Goal: Information Seeking & Learning: Learn about a topic

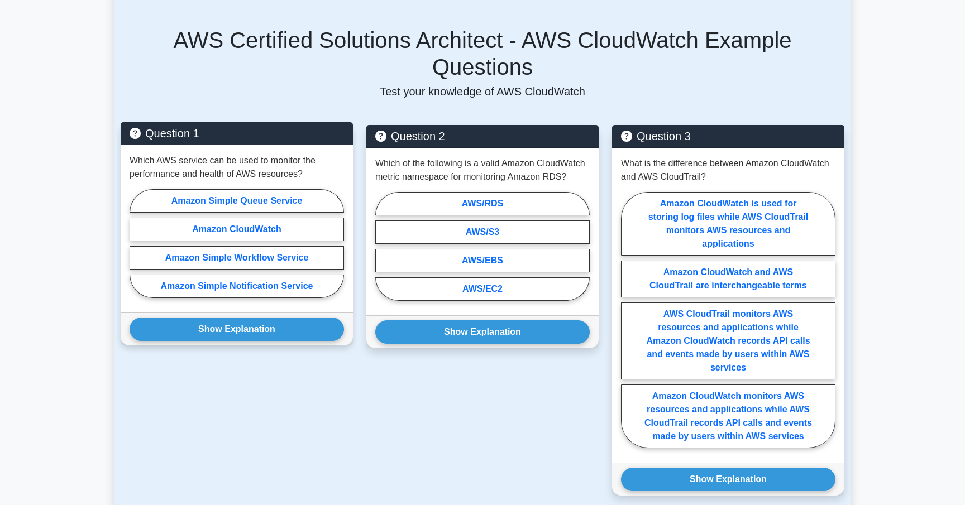
scroll to position [745, 0]
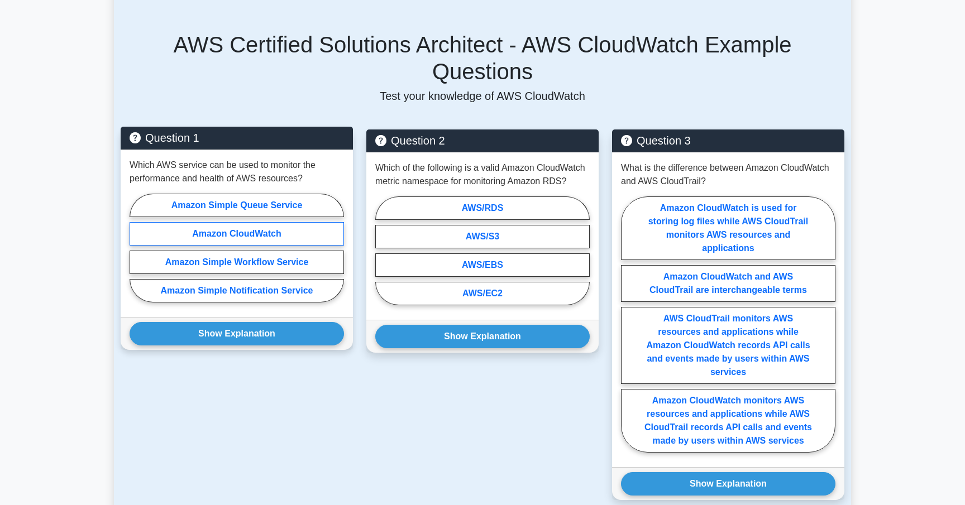
click at [252, 222] on label "Amazon CloudWatch" at bounding box center [236, 233] width 214 height 23
click at [137, 248] on input "Amazon CloudWatch" at bounding box center [132, 251] width 7 height 7
radio input "true"
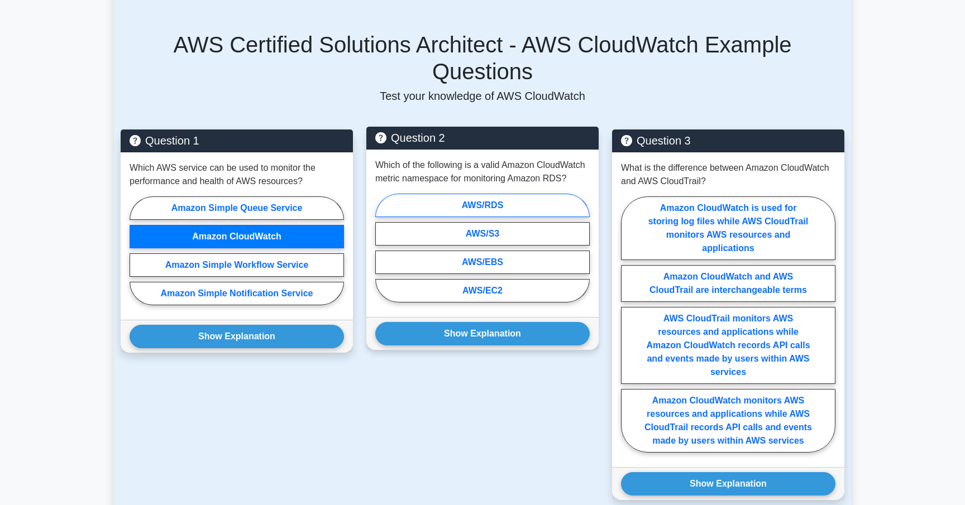
click at [495, 194] on label "AWS/RDS" at bounding box center [482, 205] width 214 height 23
click at [382, 248] on input "AWS/RDS" at bounding box center [378, 251] width 7 height 7
radio input "true"
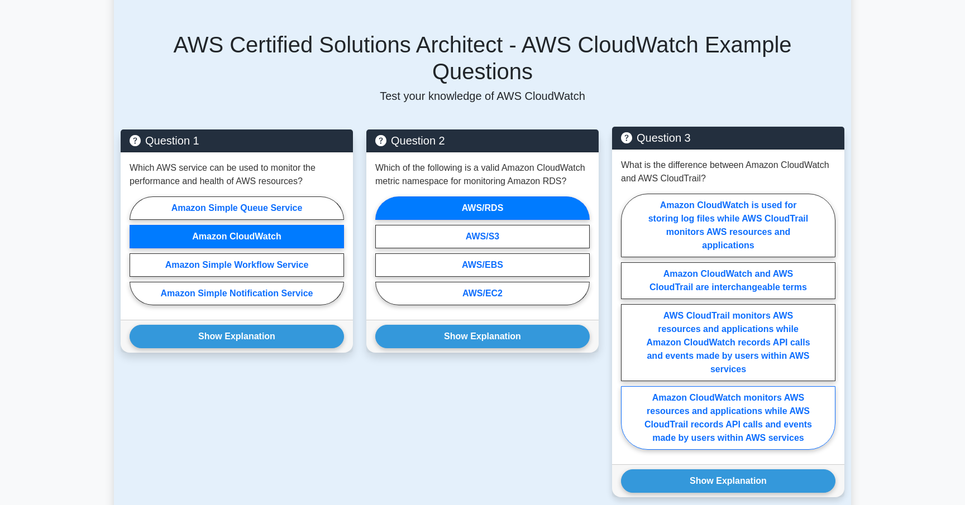
click at [749, 394] on label "Amazon CloudWatch monitors AWS resources and applications while AWS CloudTrail …" at bounding box center [728, 418] width 214 height 64
click at [628, 329] on input "Amazon CloudWatch monitors AWS resources and applications while AWS CloudTrail …" at bounding box center [624, 325] width 7 height 7
radio input "true"
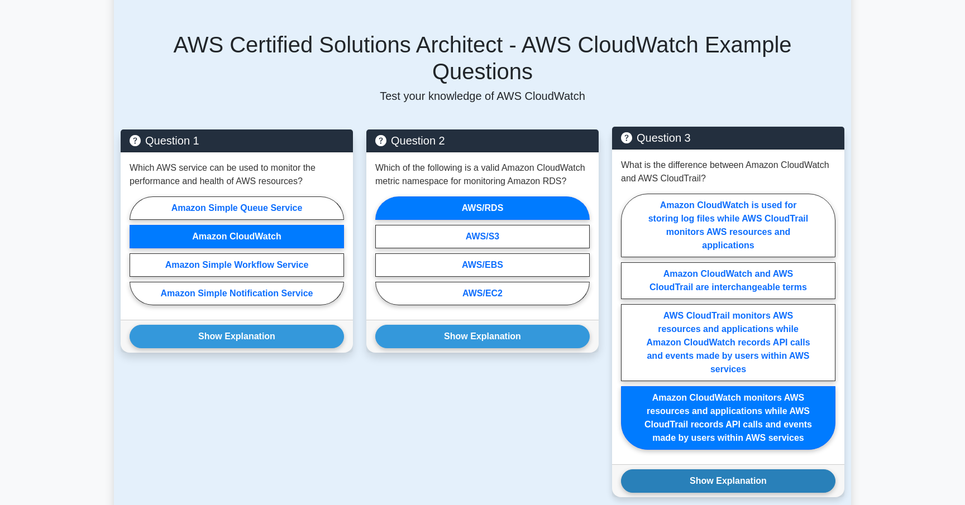
click at [736, 469] on button "Show Explanation" at bounding box center [728, 480] width 214 height 23
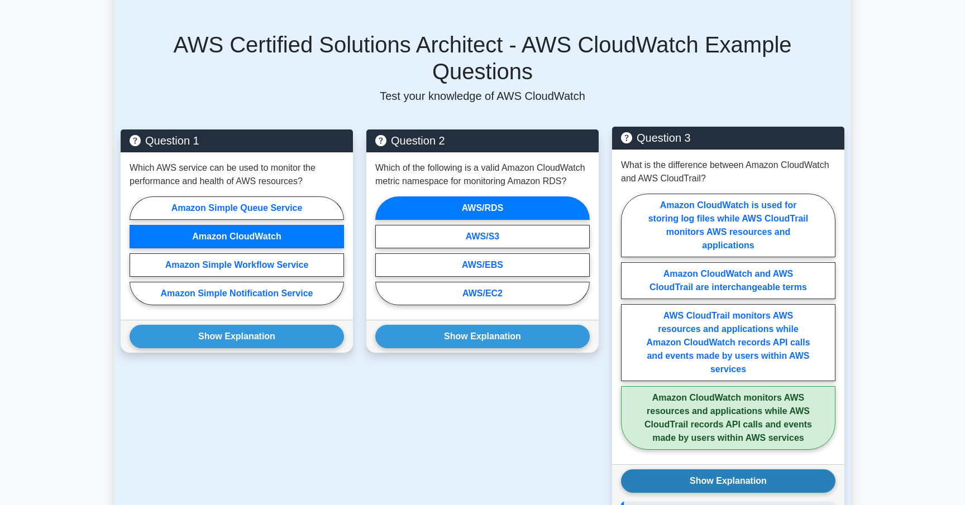
click at [736, 469] on button "Show Explanation" at bounding box center [728, 480] width 214 height 23
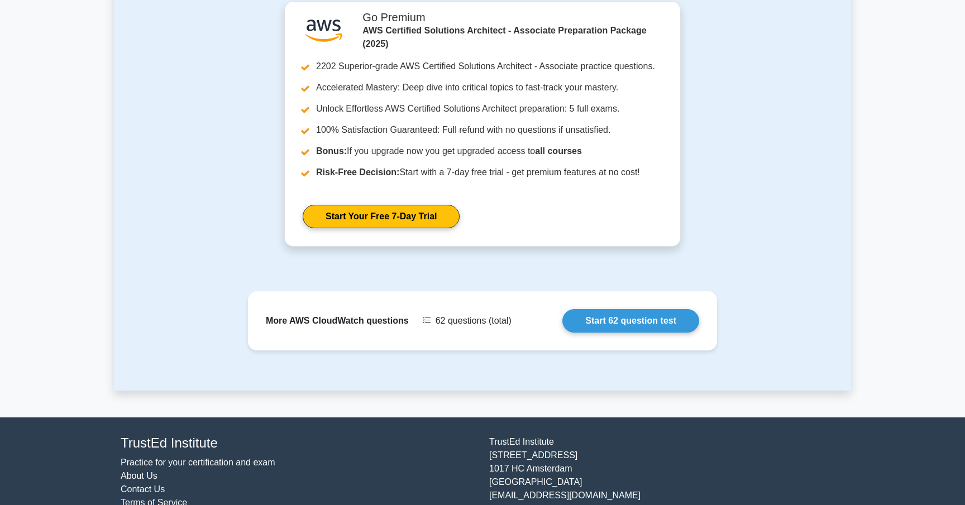
scroll to position [1280, 0]
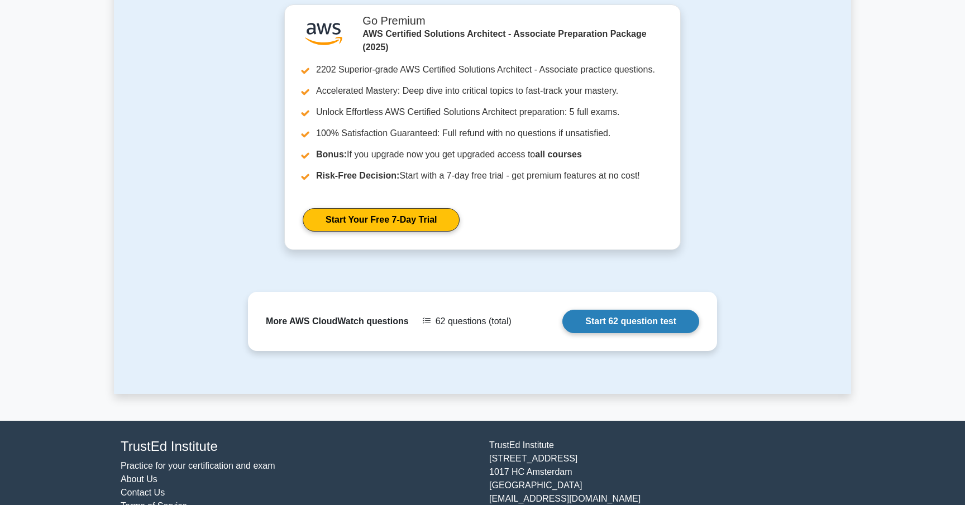
click at [641, 310] on link "Start 62 question test" at bounding box center [630, 321] width 137 height 23
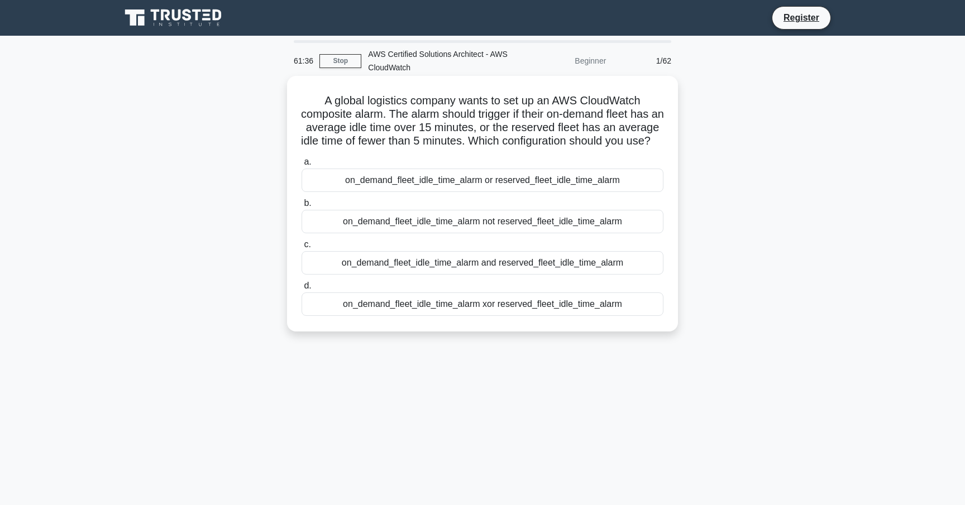
click at [483, 192] on div "on_demand_fleet_idle_time_alarm or reserved_fleet_idle_time_alarm" at bounding box center [482, 180] width 362 height 23
click at [301, 166] on input "a. on_demand_fleet_idle_time_alarm or reserved_fleet_idle_time_alarm" at bounding box center [301, 162] width 0 height 7
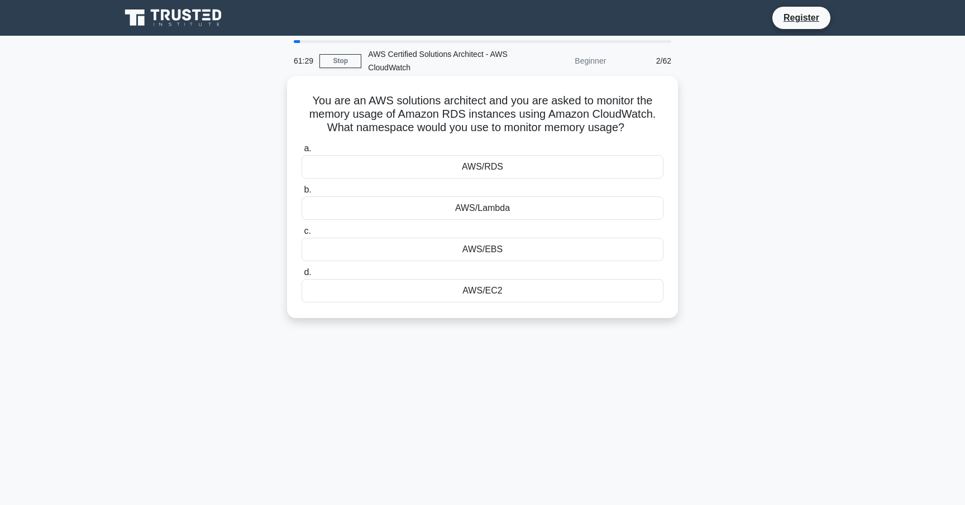
click at [466, 156] on div "AWS/RDS" at bounding box center [482, 166] width 362 height 23
click at [301, 152] on input "a. AWS/RDS" at bounding box center [301, 148] width 0 height 7
